Goal: Task Accomplishment & Management: Use online tool/utility

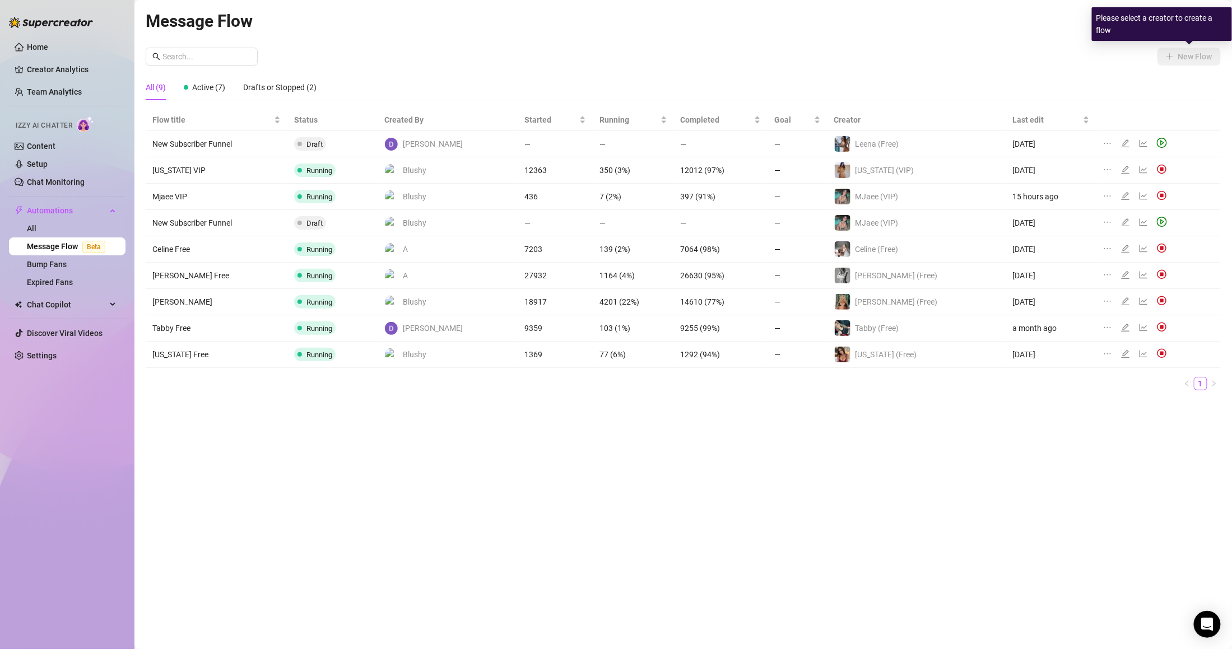
click at [1175, 19] on div "Please select a creator to create a flow" at bounding box center [1162, 24] width 140 height 34
click at [1174, 27] on span "All Creators" at bounding box center [1188, 21] width 50 height 17
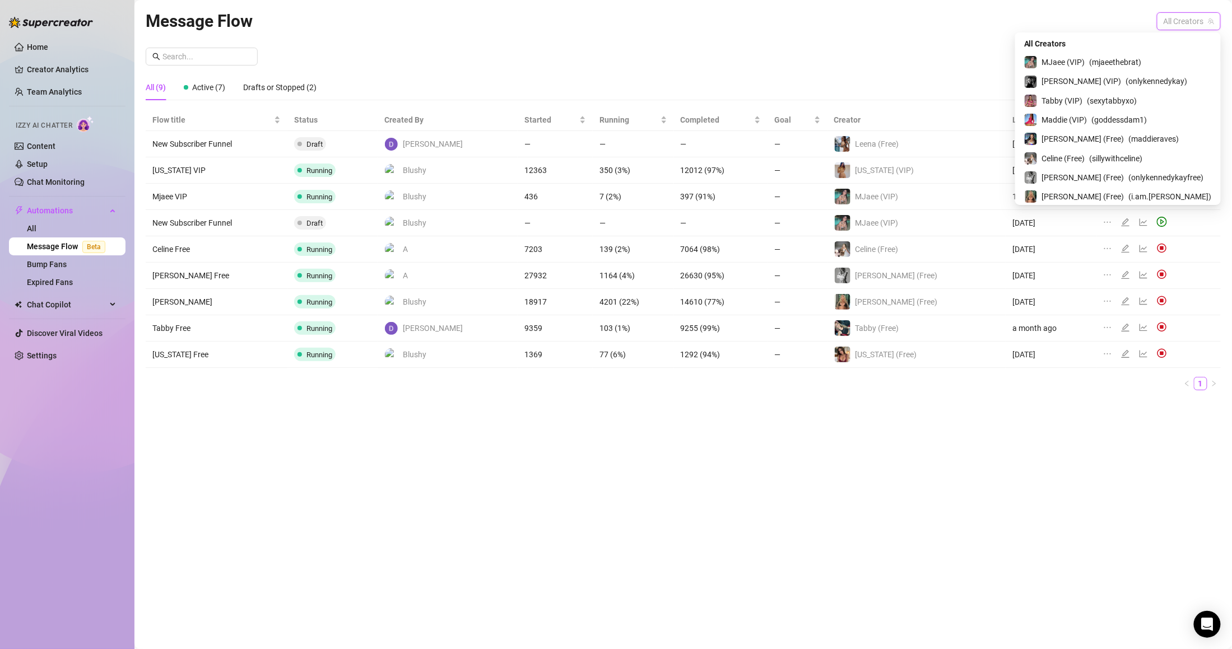
click at [1138, 210] on span "( yourgirlmochaa )" at bounding box center [1120, 216] width 60 height 12
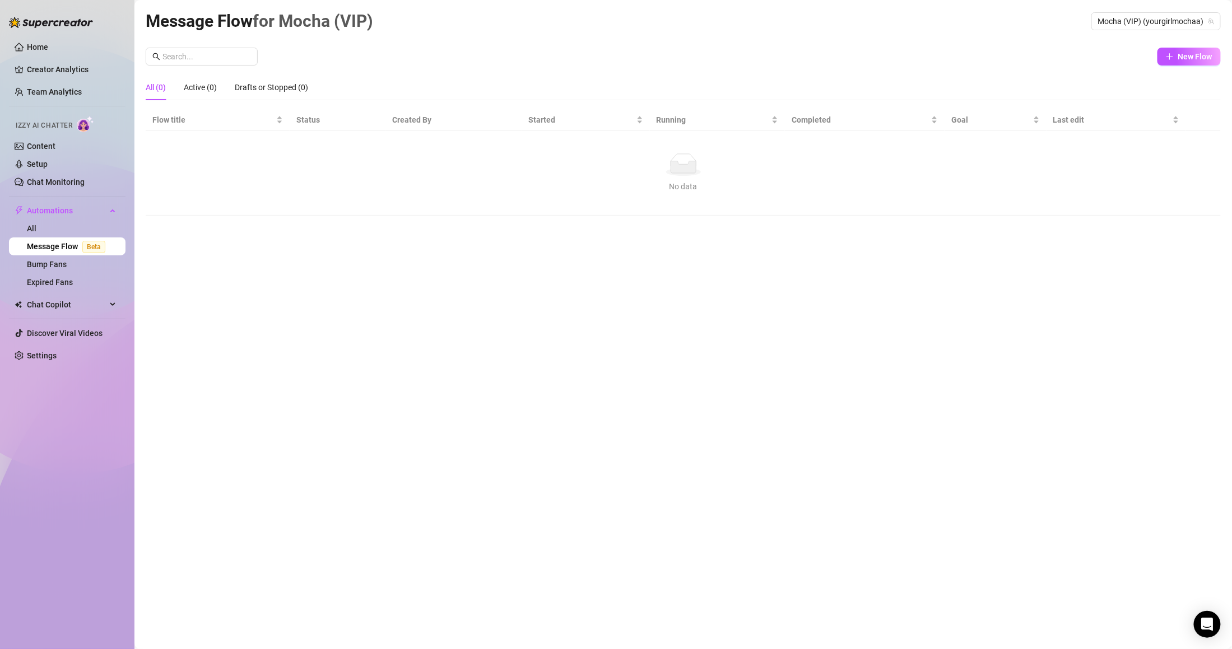
click at [1002, 143] on td "No data No data" at bounding box center [683, 173] width 1075 height 85
click at [1184, 55] on span "New Flow" at bounding box center [1195, 56] width 34 height 9
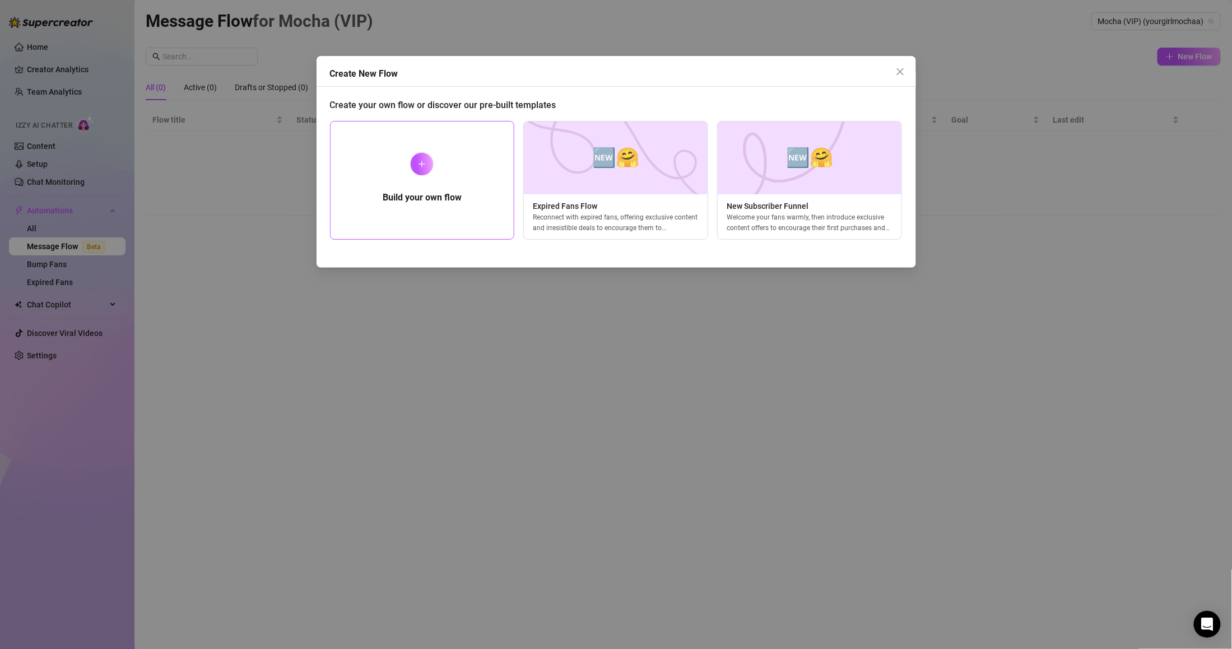
click at [464, 153] on div "Build your own flow" at bounding box center [422, 180] width 185 height 119
click at [422, 161] on icon "plus" at bounding box center [422, 164] width 8 height 8
